Goal: Task Accomplishment & Management: Complete application form

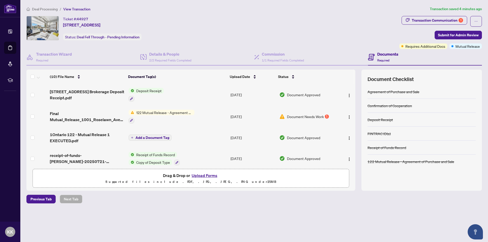
click at [293, 115] on span "Document Needs Work" at bounding box center [305, 117] width 37 height 6
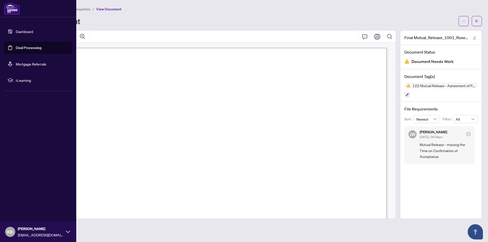
click at [30, 46] on link "Deal Processing" at bounding box center [29, 47] width 26 height 5
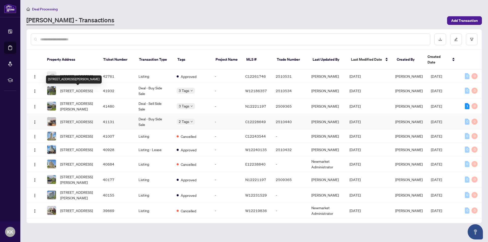
scroll to position [254, 0]
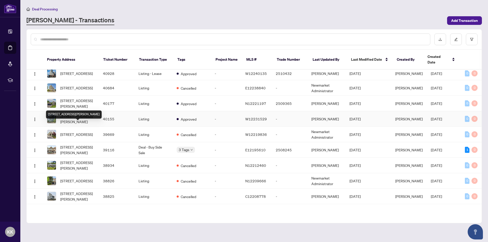
click at [80, 124] on span "[STREET_ADDRESS][PERSON_NAME]" at bounding box center [77, 118] width 35 height 11
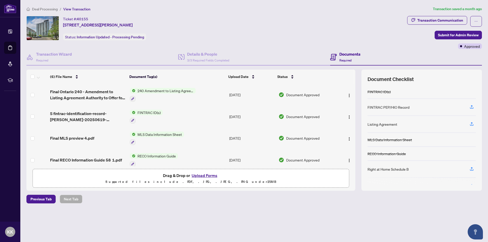
click at [203, 174] on button "Upload Forms" at bounding box center [204, 175] width 29 height 7
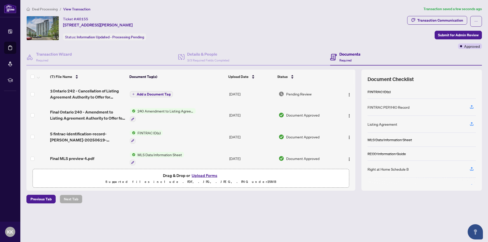
click at [150, 92] on span "Add a Document Tag" at bounding box center [154, 94] width 34 height 4
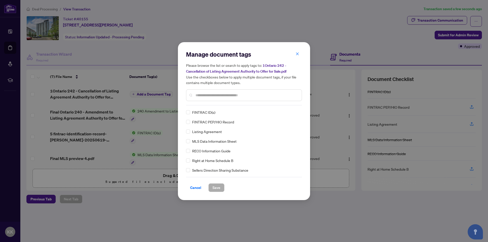
click at [198, 95] on input "text" at bounding box center [246, 95] width 102 height 6
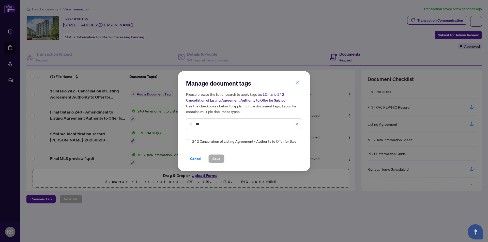
type input "***"
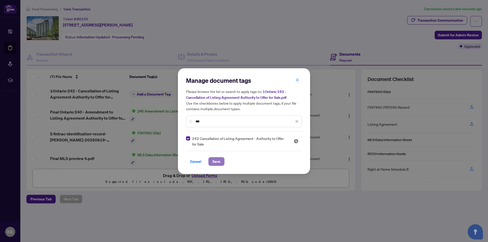
click at [217, 161] on span "Save" at bounding box center [216, 162] width 8 height 8
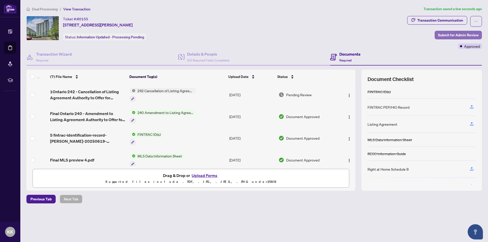
click at [451, 34] on span "Submit for Admin Review" at bounding box center [458, 35] width 41 height 8
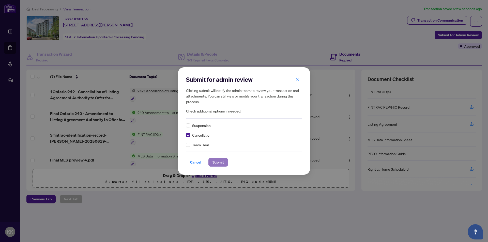
click at [213, 162] on span "Submit" at bounding box center [217, 162] width 11 height 8
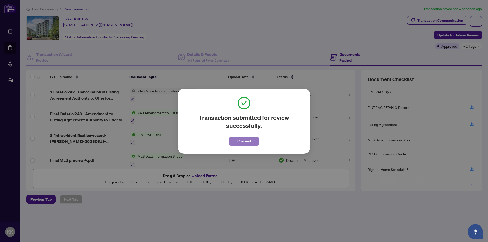
click at [248, 140] on span "Proceed" at bounding box center [243, 141] width 13 height 8
